Goal: Find specific page/section: Find specific page/section

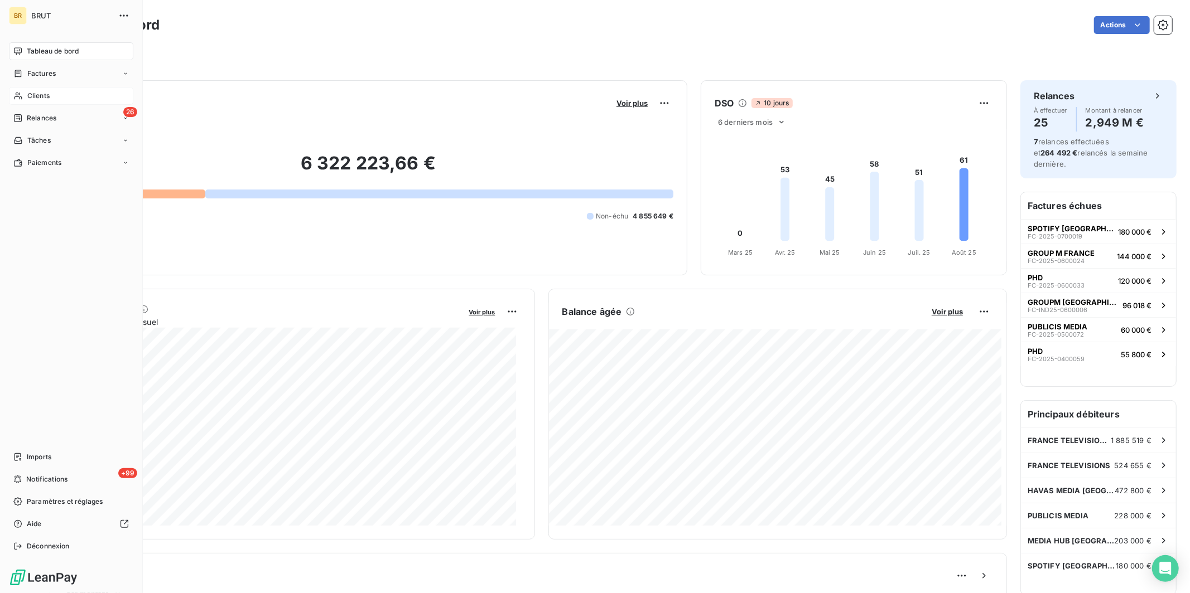
click at [25, 93] on div "Clients" at bounding box center [71, 96] width 124 height 18
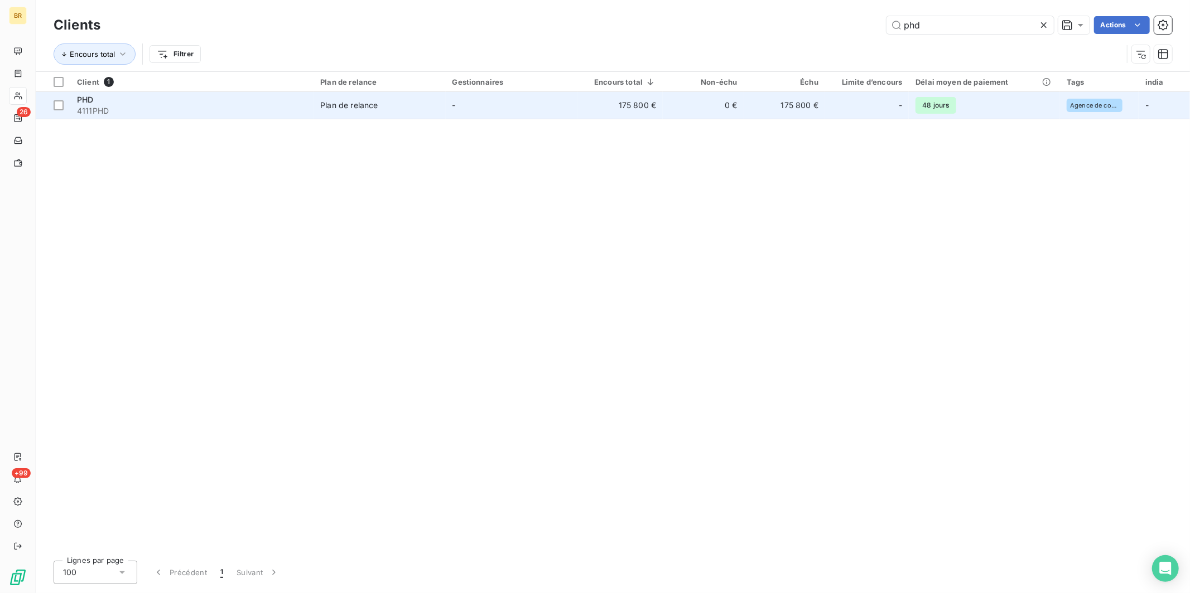
type input "phd"
click at [191, 111] on span "4111PHD" at bounding box center [192, 110] width 230 height 11
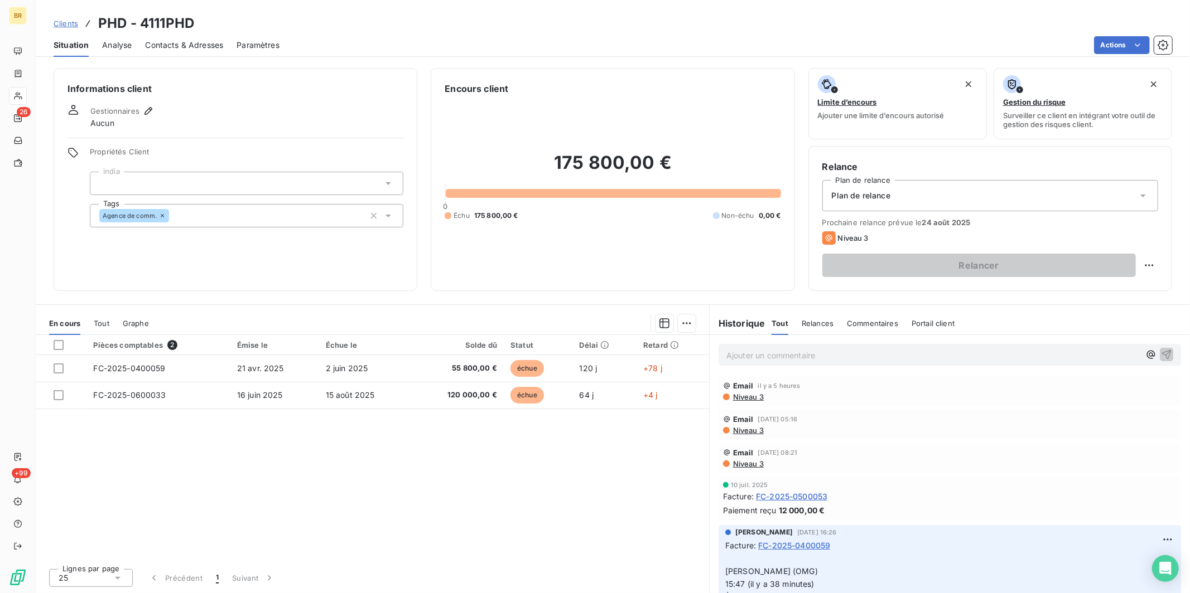
click at [785, 351] on p "Ajouter un commentaire ﻿" at bounding box center [932, 356] width 413 height 14
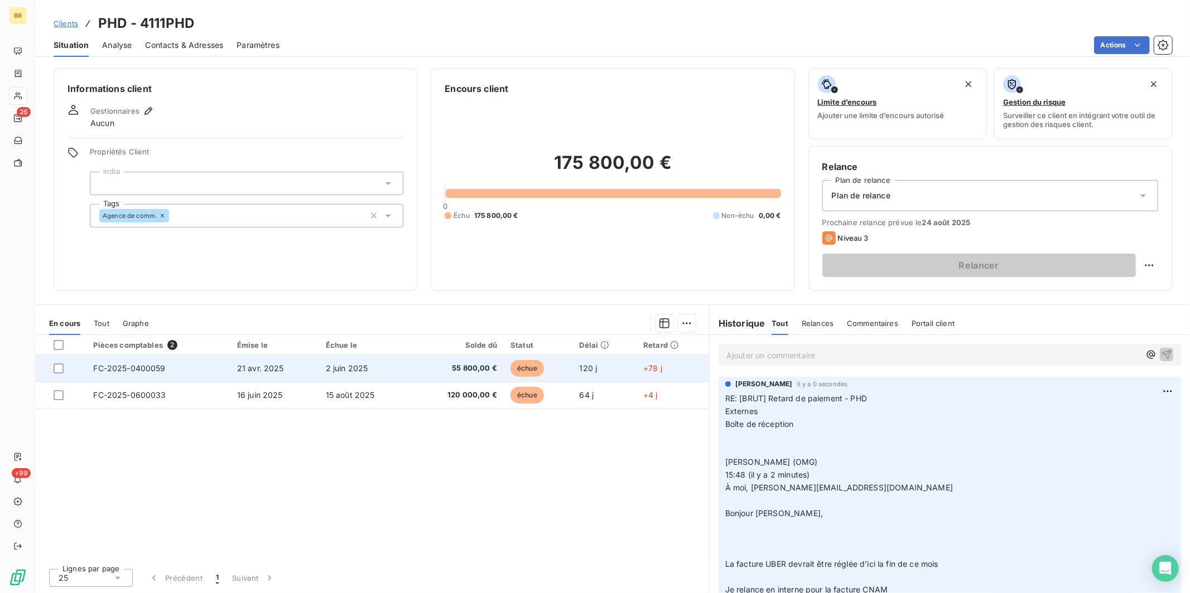
click at [361, 368] on span "2 juin 2025" at bounding box center [347, 368] width 42 height 9
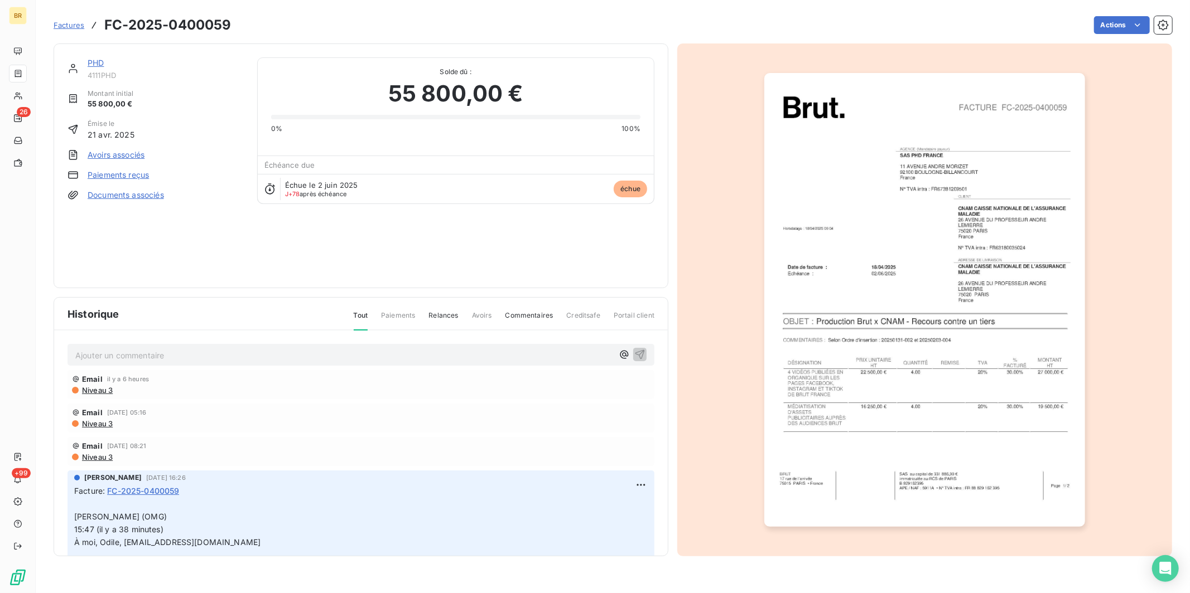
click at [155, 360] on p "Ajouter un commentaire ﻿" at bounding box center [344, 356] width 538 height 14
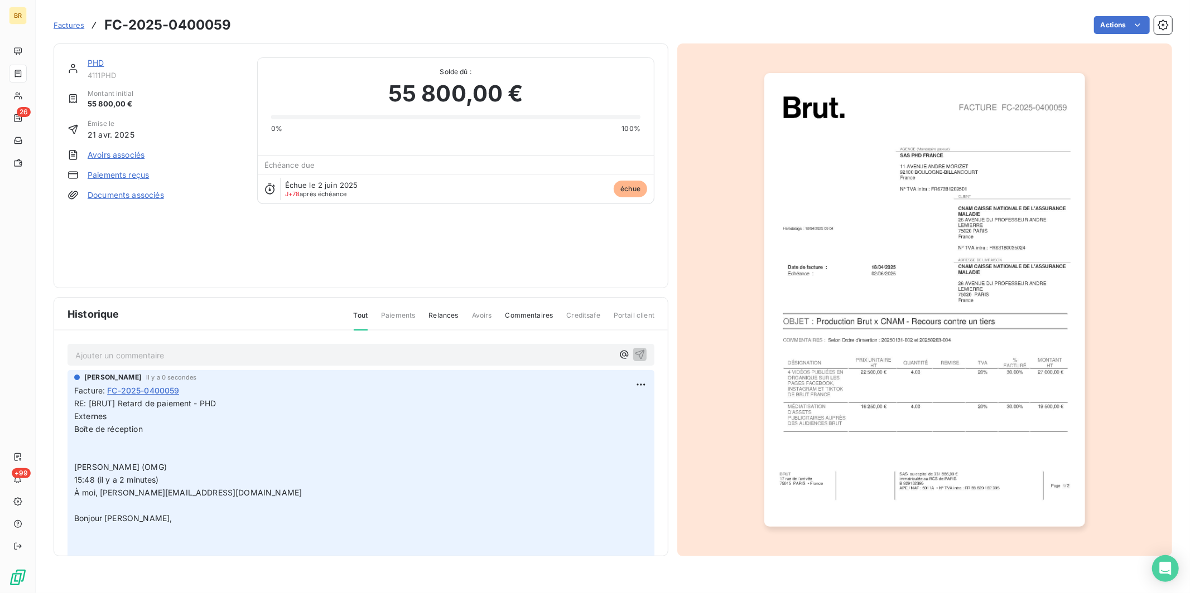
click at [100, 61] on link "PHD" at bounding box center [96, 62] width 16 height 9
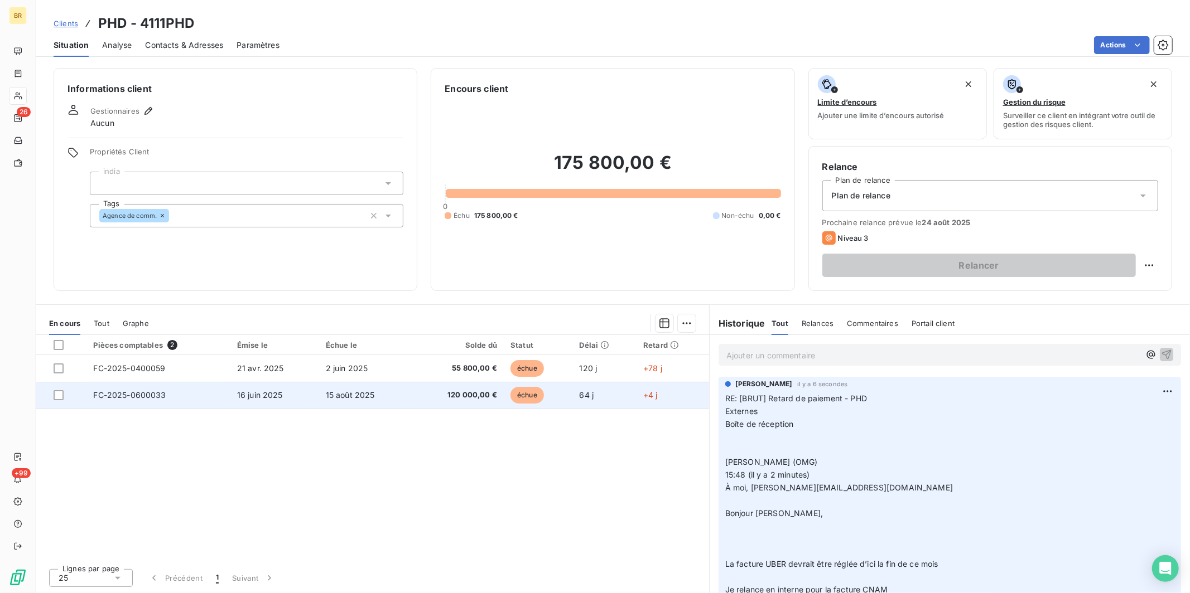
click at [184, 400] on td "FC-2025-0600033" at bounding box center [157, 395] width 143 height 27
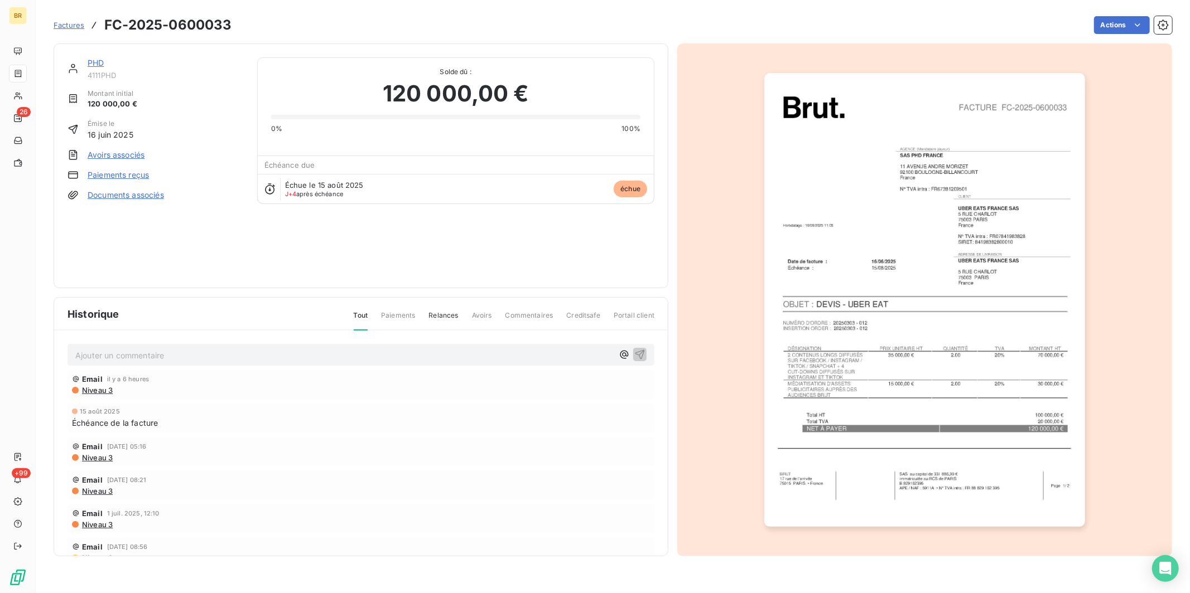
click at [121, 345] on div "Ajouter un commentaire ﻿" at bounding box center [360, 355] width 587 height 22
click at [119, 349] on p "Ajouter un commentaire ﻿" at bounding box center [344, 356] width 538 height 14
